Goal: Obtain resource: Download file/media

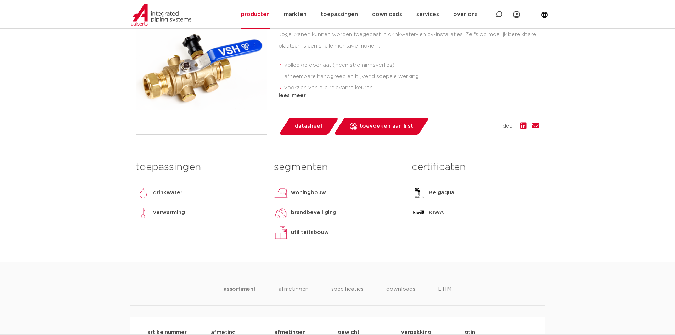
scroll to position [71, 0]
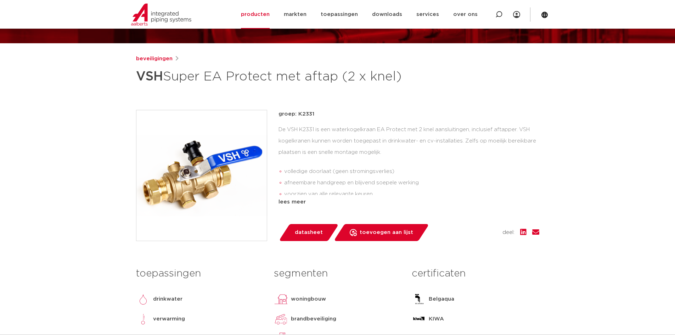
click at [353, 118] on div "beveiligingen VSH Super EA Protect met aftap (2 x knel) groep: K2331 De VSH K23…" at bounding box center [337, 212] width 415 height 314
click at [391, 16] on link "downloads" at bounding box center [387, 14] width 30 height 29
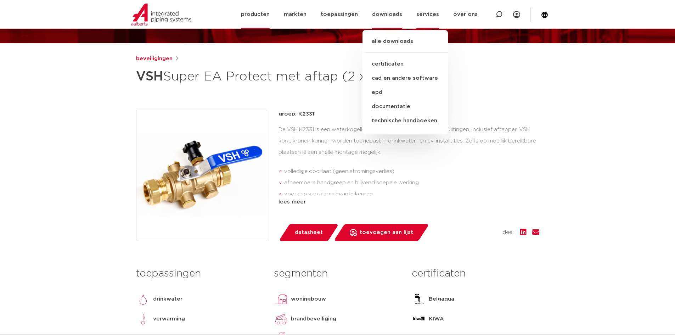
click at [428, 16] on link "services" at bounding box center [428, 14] width 23 height 29
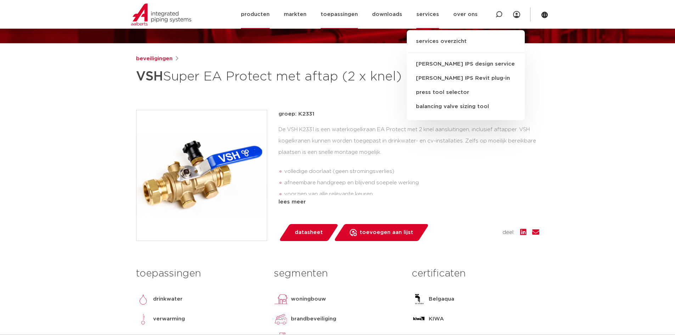
click at [350, 15] on link "toepassingen" at bounding box center [339, 14] width 37 height 29
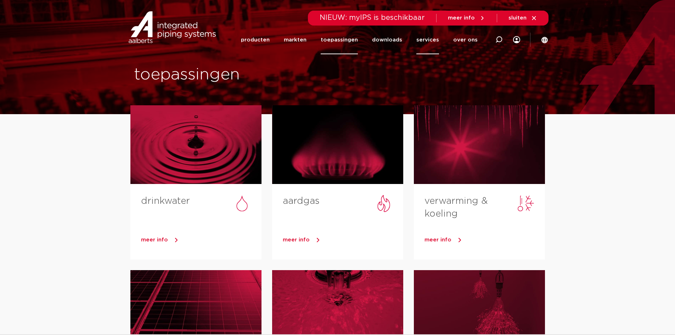
click at [435, 40] on link "services" at bounding box center [428, 40] width 23 height 29
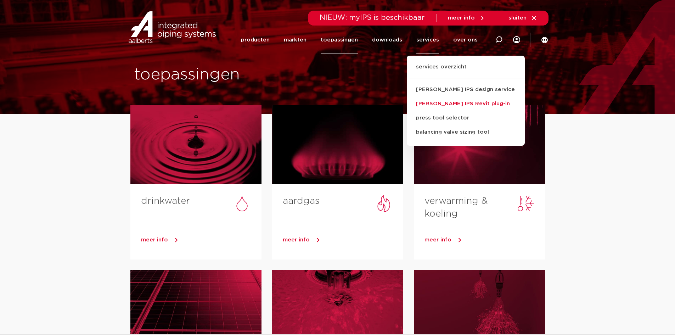
click at [450, 102] on link "[PERSON_NAME] IPS Revit plug-in" at bounding box center [466, 104] width 118 height 14
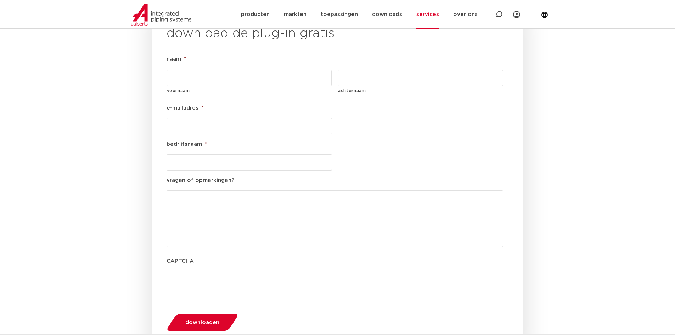
scroll to position [745, 0]
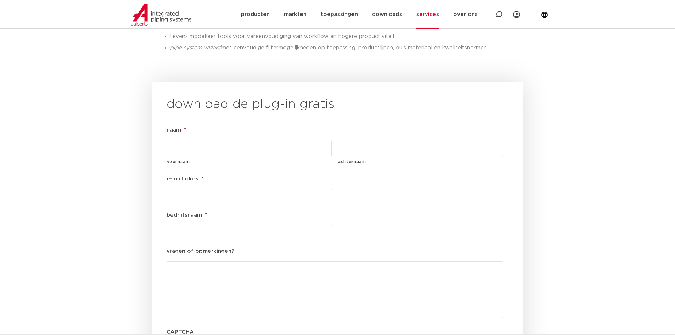
click at [212, 141] on input "voornaam" at bounding box center [250, 149] width 166 height 16
type input "AHAA"
type input "Stans"
type input "arjan.stans@binktechniek.nl"
type input "Bink"
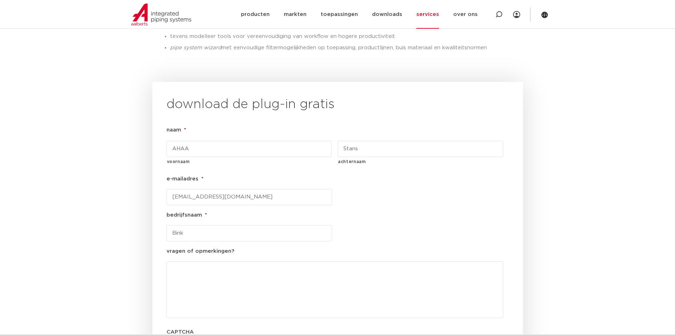
scroll to position [851, 0]
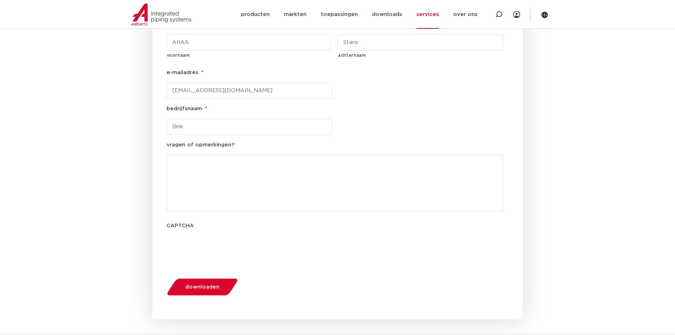
click at [202, 284] on span "downloaden" at bounding box center [202, 286] width 34 height 5
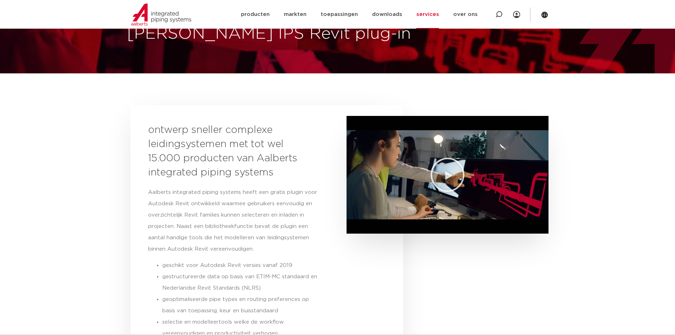
scroll to position [37, 0]
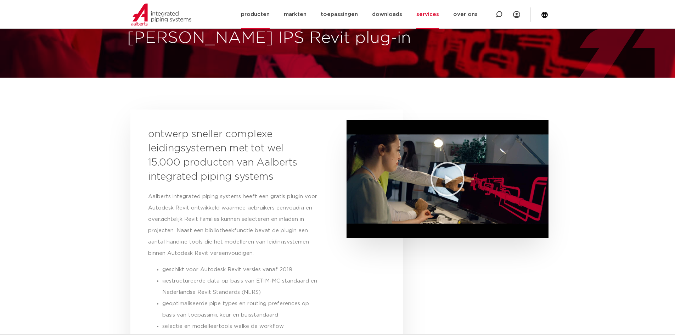
click at [265, 14] on link "producten" at bounding box center [255, 14] width 29 height 29
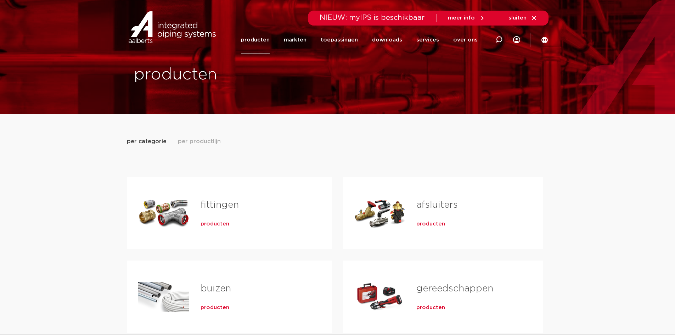
drag, startPoint x: 498, startPoint y: 39, endPoint x: 517, endPoint y: 67, distance: 34.0
click at [498, 39] on icon at bounding box center [499, 39] width 7 height 7
type input "K2331"
click button "Zoeken" at bounding box center [0, 0] width 0 height 0
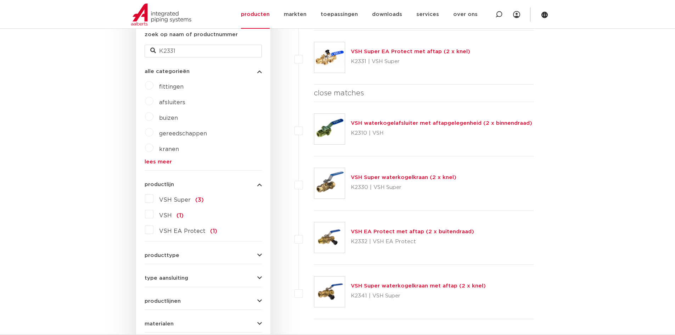
scroll to position [177, 0]
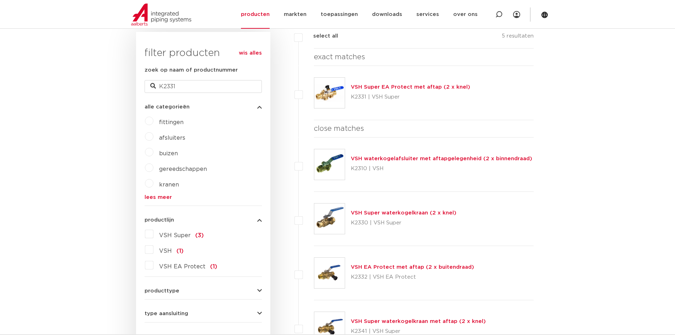
click at [378, 87] on link "VSH Super EA Protect met aftap (2 x knel)" at bounding box center [410, 86] width 119 height 5
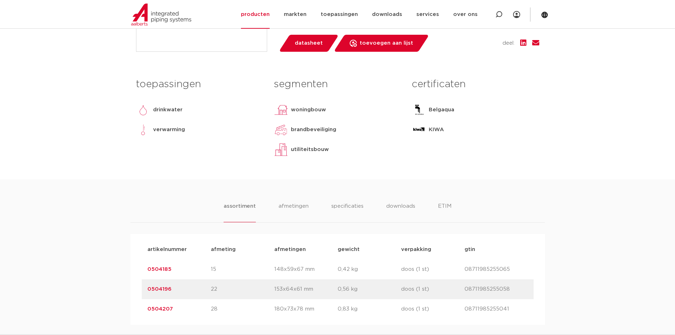
scroll to position [355, 0]
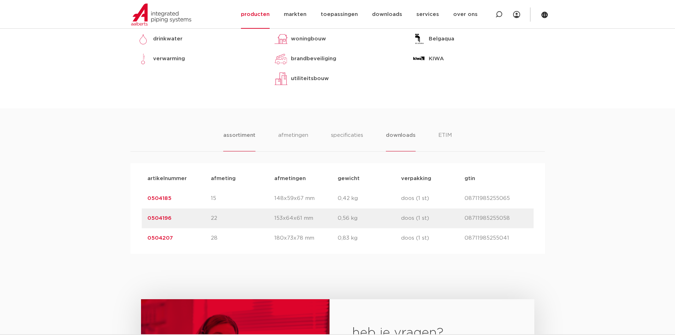
click at [399, 151] on li "downloads" at bounding box center [400, 141] width 29 height 20
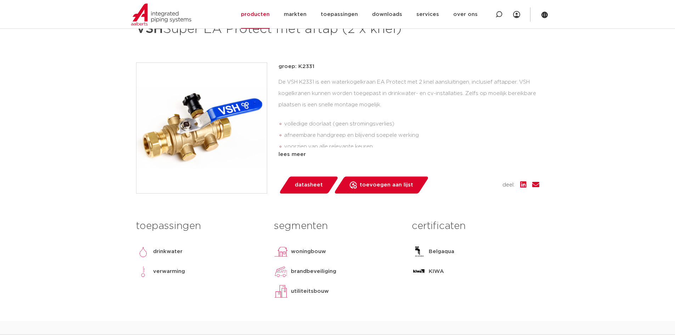
scroll to position [106, 0]
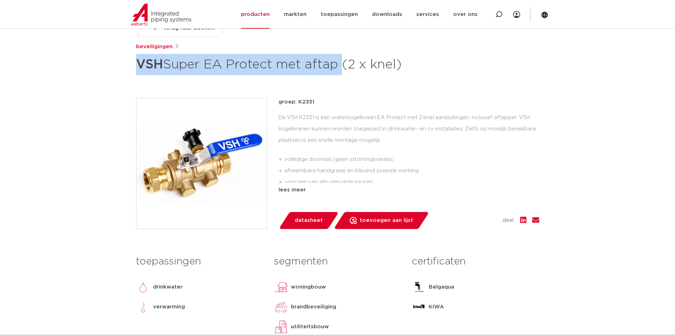
drag, startPoint x: 176, startPoint y: 64, endPoint x: 343, endPoint y: 64, distance: 166.6
click at [343, 64] on h1 "VSH Super EA Protect met aftap (2 x knel)" at bounding box center [269, 64] width 266 height 21
copy h1 "VSH Super EA Protect met aftap"
